Goal: Task Accomplishment & Management: Complete application form

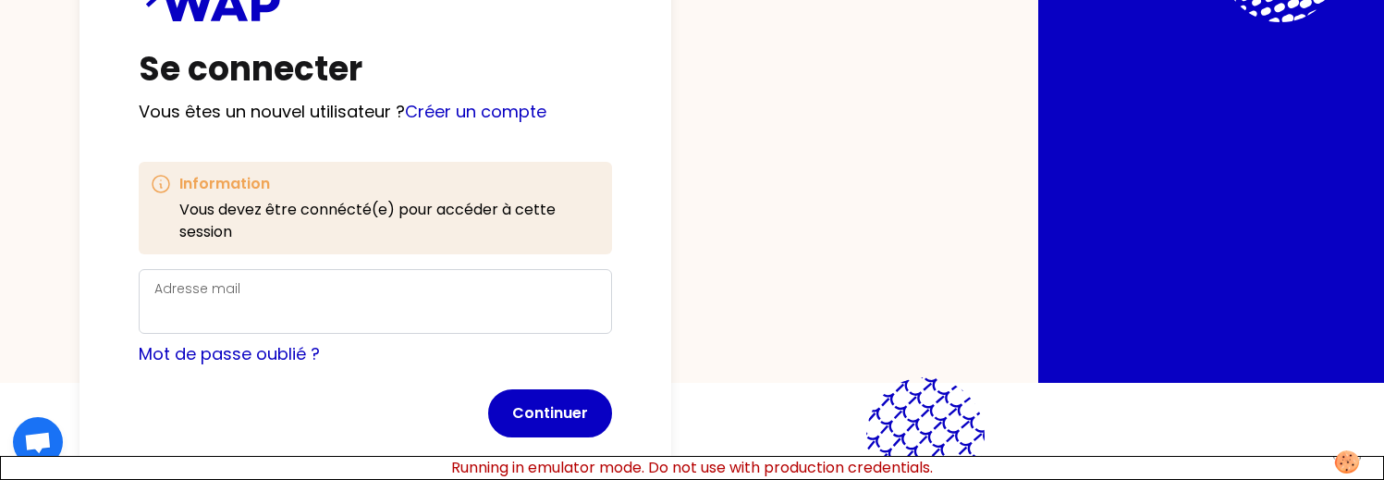
scroll to position [137, 0]
